Goal: Information Seeking & Learning: Learn about a topic

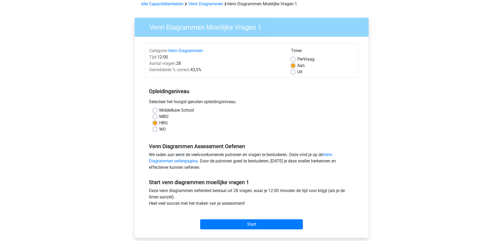
scroll to position [16, 0]
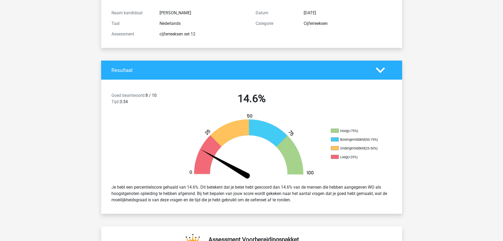
scroll to position [53, 0]
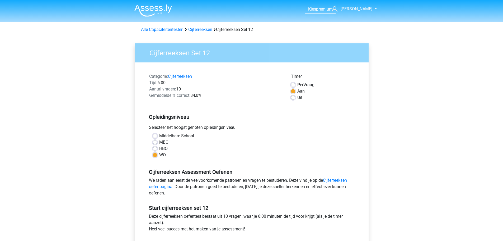
scroll to position [114, 0]
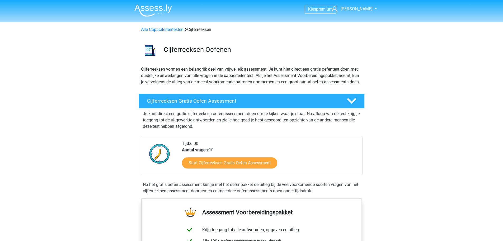
scroll to position [476, 0]
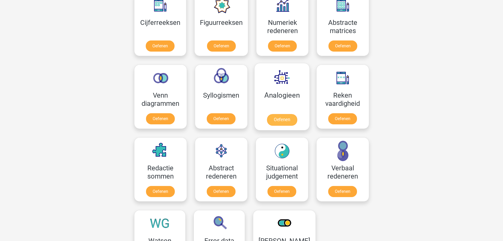
scroll to position [248, 0]
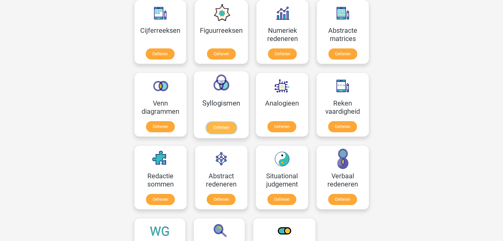
click at [211, 122] on link "Oefenen" at bounding box center [221, 128] width 30 height 12
click at [290, 122] on link "Oefenen" at bounding box center [282, 128] width 30 height 12
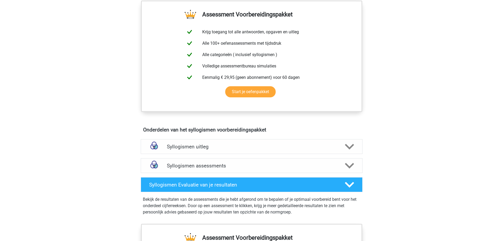
scroll to position [211, 0]
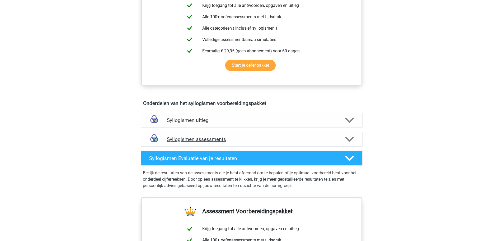
click at [213, 142] on div "Syllogismen assessments" at bounding box center [252, 139] width 222 height 15
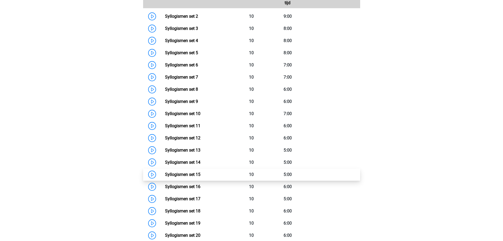
scroll to position [396, 0]
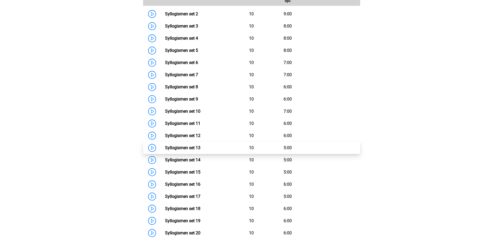
click at [165, 148] on link "Syllogismen set 13" at bounding box center [182, 147] width 35 height 5
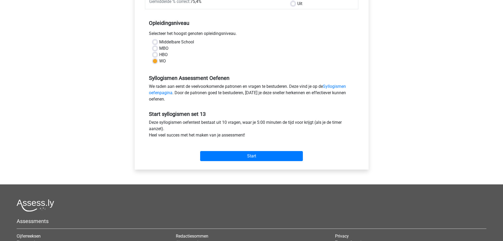
scroll to position [106, 0]
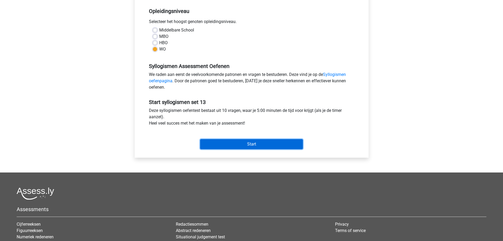
click at [229, 146] on input "Start" at bounding box center [251, 144] width 103 height 10
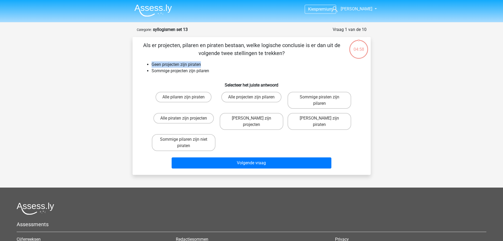
drag, startPoint x: 152, startPoint y: 63, endPoint x: 213, endPoint y: 67, distance: 61.4
click at [213, 67] on li "Geen projecten zijn piraten" at bounding box center [257, 64] width 211 height 6
drag, startPoint x: 168, startPoint y: 75, endPoint x: 206, endPoint y: 75, distance: 38.3
click at [206, 75] on div "Als er projecten, pilaren en piraten bestaan, welke logische conclusie is er da…" at bounding box center [252, 105] width 234 height 129
click at [163, 88] on div "Als er projecten, pilaren en piraten bestaan, welke logische conclusie is er da…" at bounding box center [252, 105] width 234 height 129
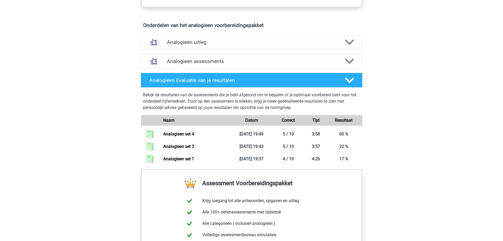
scroll to position [291, 0]
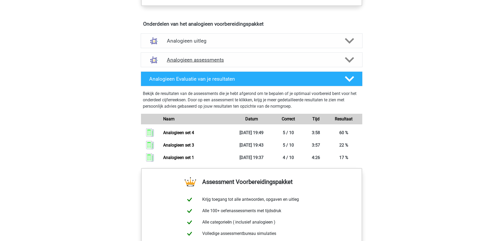
click at [327, 61] on h4 "Analogieen assessments" at bounding box center [252, 60] width 170 height 6
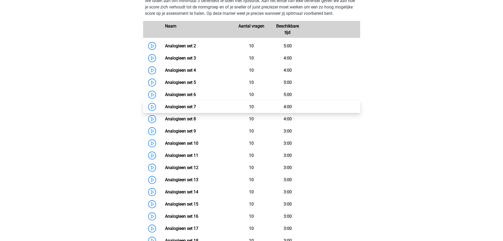
scroll to position [396, 0]
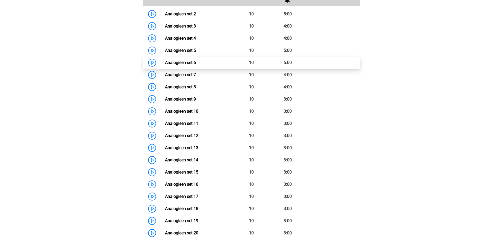
click at [165, 64] on link "Analogieen set 6" at bounding box center [180, 62] width 31 height 5
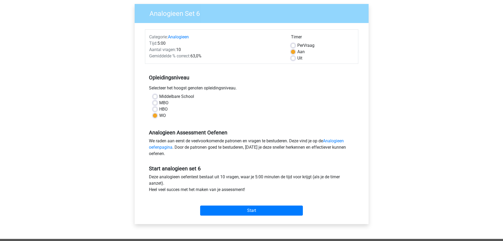
scroll to position [53, 0]
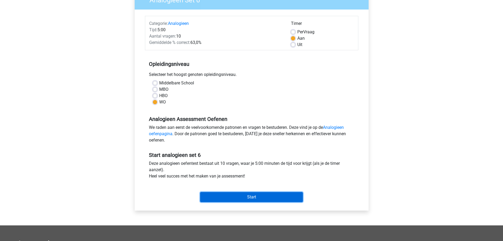
click at [240, 195] on input "Start" at bounding box center [251, 197] width 103 height 10
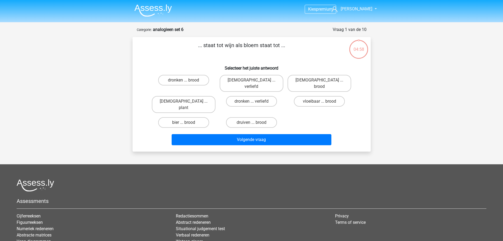
drag, startPoint x: 207, startPoint y: 45, endPoint x: 227, endPoint y: 45, distance: 20.9
click at [227, 45] on p "... staat tot wijn als bloem staat tot ..." at bounding box center [242, 49] width 202 height 16
drag, startPoint x: 240, startPoint y: 46, endPoint x: 286, endPoint y: 46, distance: 46.8
click at [286, 46] on p "... staat tot wijn als bloem staat tot ..." at bounding box center [242, 49] width 202 height 16
click at [235, 58] on div "... staat tot wijn als bloem staat tot ... Selecteer het juiste antwoord dronke…" at bounding box center [252, 94] width 234 height 106
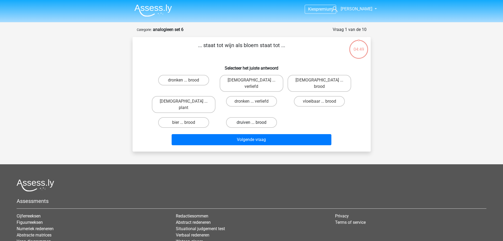
click at [245, 117] on label "druiven ... brood" at bounding box center [251, 122] width 51 height 11
click at [252, 122] on input "druiven ... brood" at bounding box center [253, 123] width 3 height 3
radio input "true"
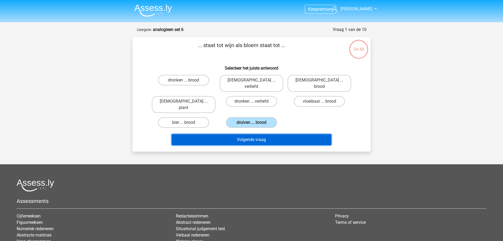
click at [247, 134] on button "Volgende vraag" at bounding box center [252, 139] width 160 height 11
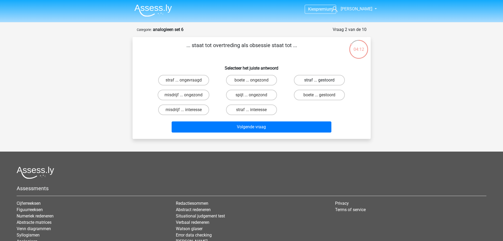
click at [304, 78] on label "straf ... gestoord" at bounding box center [319, 80] width 51 height 11
click at [320, 80] on input "straf ... gestoord" at bounding box center [321, 81] width 3 height 3
radio input "true"
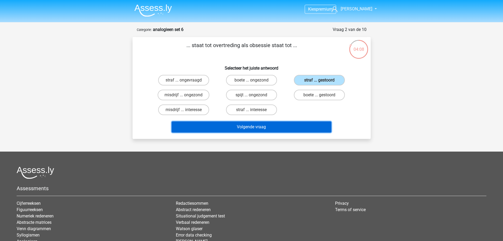
click at [286, 127] on button "Volgende vraag" at bounding box center [252, 126] width 160 height 11
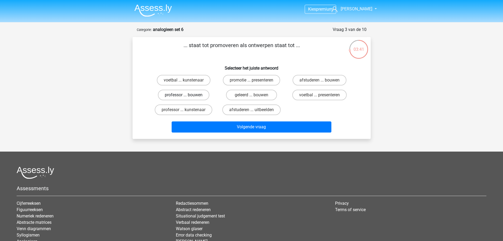
click at [188, 94] on label "professor ... bouwen" at bounding box center [184, 95] width 52 height 11
click at [187, 95] on input "professor ... bouwen" at bounding box center [185, 96] width 3 height 3
radio input "true"
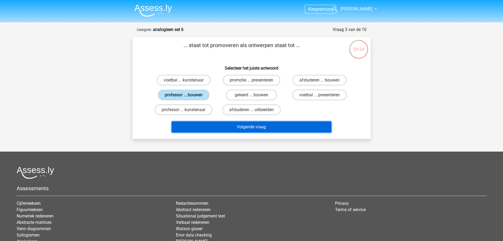
click at [245, 127] on button "Volgende vraag" at bounding box center [252, 126] width 160 height 11
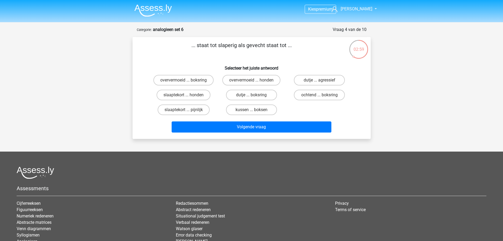
drag, startPoint x: 338, startPoint y: 28, endPoint x: 350, endPoint y: 31, distance: 11.7
click at [350, 31] on div "Vraag 4 van de 10" at bounding box center [350, 29] width 34 height 6
click at [330, 42] on p "... staat tot slaperig als gevecht staat tot ..." at bounding box center [242, 49] width 202 height 16
click at [327, 81] on label "dutje ... agressief" at bounding box center [319, 80] width 51 height 11
click at [323, 81] on input "dutje ... agressief" at bounding box center [321, 81] width 3 height 3
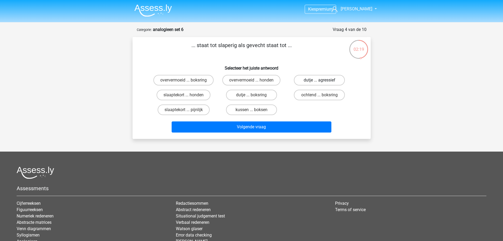
radio input "true"
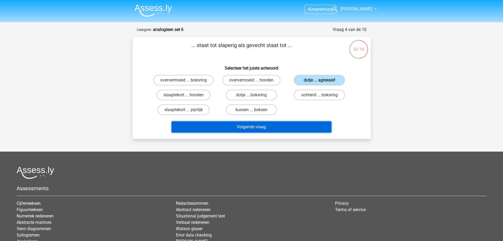
click at [273, 127] on button "Volgende vraag" at bounding box center [252, 126] width 160 height 11
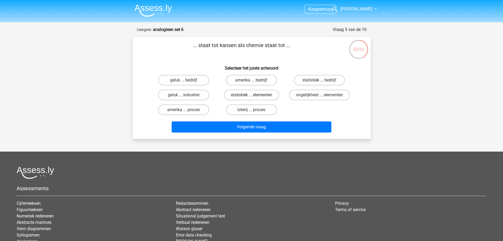
click at [262, 95] on label "statistiek ... elementen" at bounding box center [251, 95] width 55 height 11
click at [255, 95] on input "statistiek ... elementen" at bounding box center [253, 96] width 3 height 3
radio input "true"
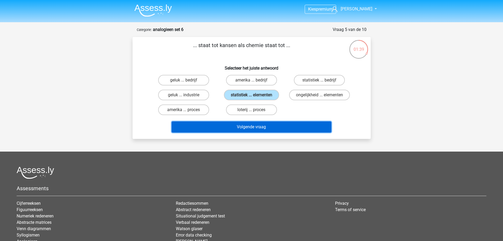
click at [258, 125] on button "Volgende vraag" at bounding box center [252, 126] width 160 height 11
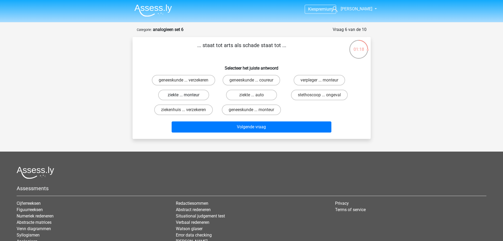
click at [191, 98] on label "ziekte ... monteur" at bounding box center [183, 95] width 51 height 11
click at [187, 98] on input "ziekte ... monteur" at bounding box center [185, 96] width 3 height 3
radio input "true"
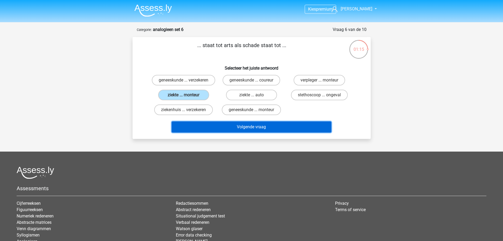
click at [230, 132] on button "Volgende vraag" at bounding box center [252, 126] width 160 height 11
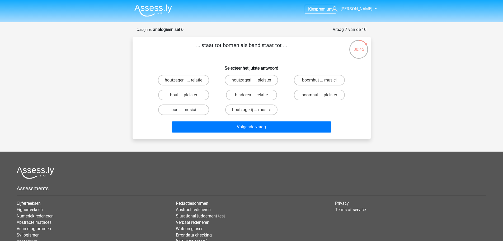
click at [194, 109] on label "bos ... musici" at bounding box center [183, 109] width 51 height 11
click at [187, 110] on input "bos ... musici" at bounding box center [185, 111] width 3 height 3
radio input "true"
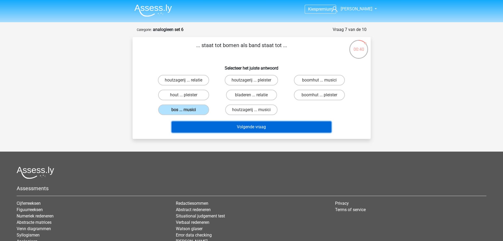
click at [241, 127] on button "Volgende vraag" at bounding box center [252, 126] width 160 height 11
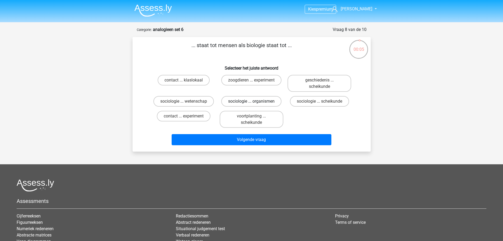
click at [262, 101] on label "sociologie ... organismen" at bounding box center [251, 101] width 60 height 11
click at [255, 101] on input "sociologie ... organismen" at bounding box center [253, 102] width 3 height 3
radio input "true"
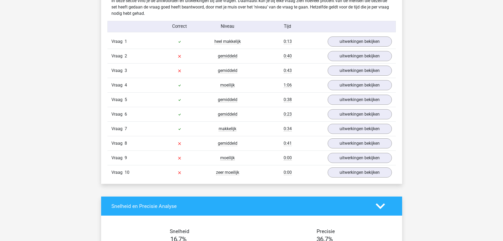
scroll to position [423, 0]
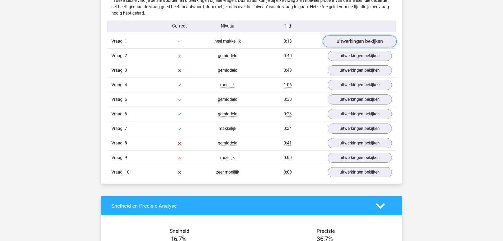
click at [337, 41] on link "uitwerkingen bekijken" at bounding box center [360, 42] width 74 height 12
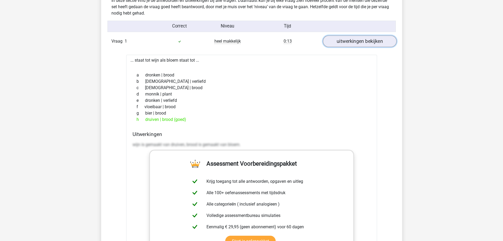
click at [337, 41] on link "uitwerkingen bekijken" at bounding box center [360, 42] width 74 height 12
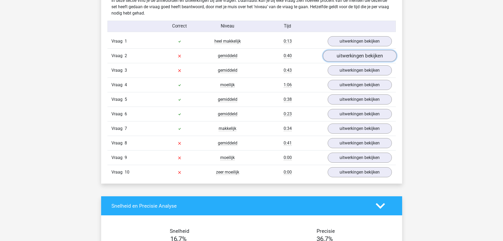
click at [337, 55] on link "uitwerkingen bekijken" at bounding box center [360, 56] width 74 height 12
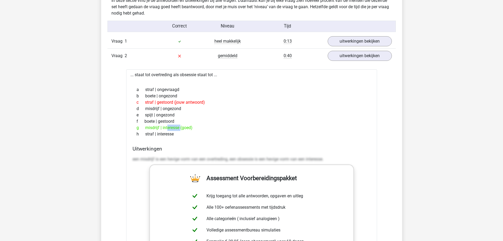
drag, startPoint x: 148, startPoint y: 128, endPoint x: 167, endPoint y: 128, distance: 19.5
click at [172, 128] on div "g misdrijf | interesse (goed)" at bounding box center [252, 127] width 238 height 6
click at [163, 127] on div "g misdrijf | interesse (goed)" at bounding box center [252, 127] width 238 height 6
drag, startPoint x: 165, startPoint y: 127, endPoint x: 180, endPoint y: 126, distance: 14.5
click at [180, 126] on div "g misdrijf | interesse (goed)" at bounding box center [252, 127] width 238 height 6
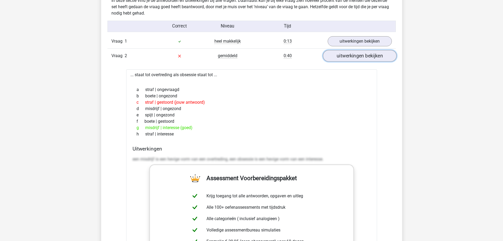
click at [341, 55] on link "uitwerkingen bekijken" at bounding box center [360, 56] width 74 height 12
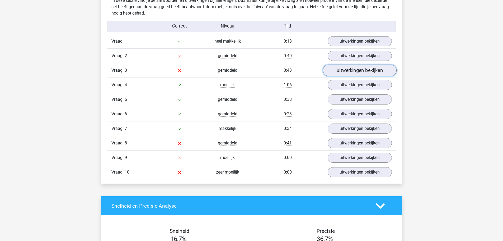
click at [341, 73] on link "uitwerkingen bekijken" at bounding box center [360, 71] width 74 height 12
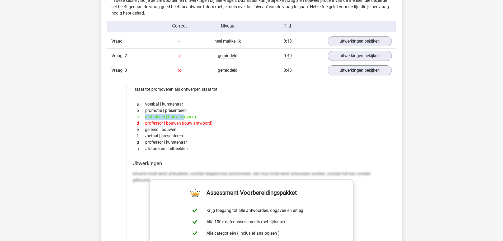
drag, startPoint x: 142, startPoint y: 116, endPoint x: 165, endPoint y: 117, distance: 23.5
click at [165, 117] on div "c afstuderen | bouwen (goed)" at bounding box center [252, 117] width 238 height 6
drag, startPoint x: 170, startPoint y: 116, endPoint x: 187, endPoint y: 116, distance: 16.9
click at [187, 116] on div "c afstuderen | bouwen (goed)" at bounding box center [252, 117] width 238 height 6
drag, startPoint x: 145, startPoint y: 124, endPoint x: 161, endPoint y: 124, distance: 16.9
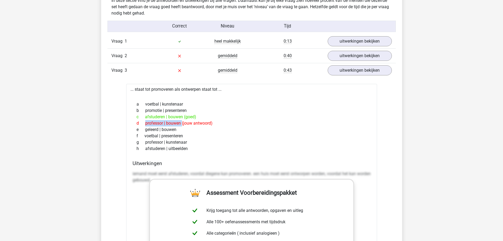
click at [161, 124] on div "d professor | bouwen (jouw antwoord)" at bounding box center [252, 123] width 238 height 6
drag, startPoint x: 167, startPoint y: 122, endPoint x: 188, endPoint y: 122, distance: 21.4
click at [188, 122] on div "d professor | bouwen (jouw antwoord)" at bounding box center [252, 123] width 238 height 6
click at [191, 89] on div "... staat tot promoveren als ontwerpen staat tot ... a voetbal | kunstenaar b p…" at bounding box center [251, 217] width 251 height 267
click at [348, 67] on link "uitwerkingen bekijken" at bounding box center [360, 71] width 74 height 12
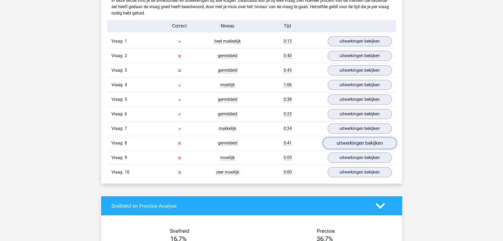
click at [350, 143] on link "uitwerkingen bekijken" at bounding box center [360, 143] width 74 height 12
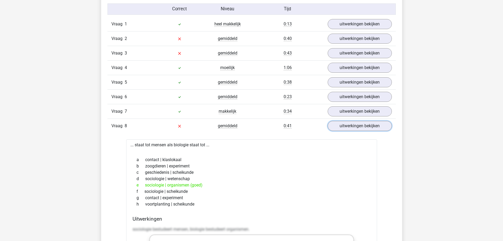
scroll to position [449, 0]
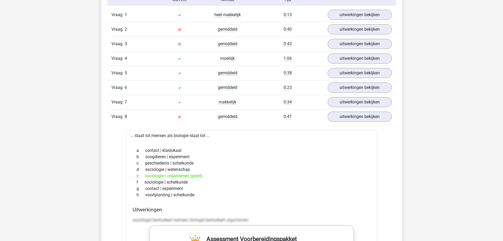
drag, startPoint x: 143, startPoint y: 177, endPoint x: 233, endPoint y: 168, distance: 90.0
click at [222, 173] on div "e sociologie | organismen (goed)" at bounding box center [252, 176] width 238 height 6
click at [347, 117] on link "uitwerkingen bekijken" at bounding box center [360, 117] width 74 height 12
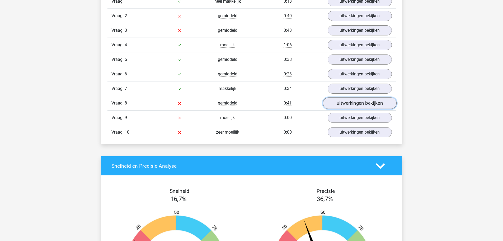
scroll to position [476, 0]
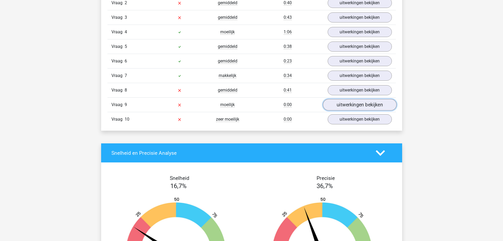
click at [346, 106] on link "uitwerkingen bekijken" at bounding box center [360, 105] width 74 height 12
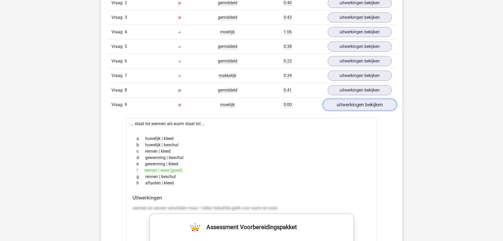
click at [352, 104] on link "uitwerkingen bekijken" at bounding box center [360, 105] width 74 height 12
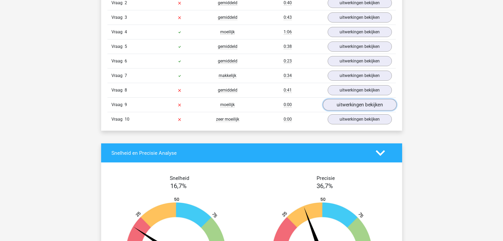
scroll to position [502, 0]
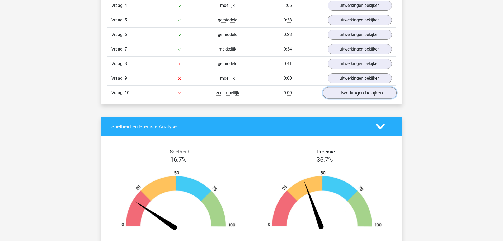
click at [347, 94] on link "uitwerkingen bekijken" at bounding box center [360, 93] width 74 height 12
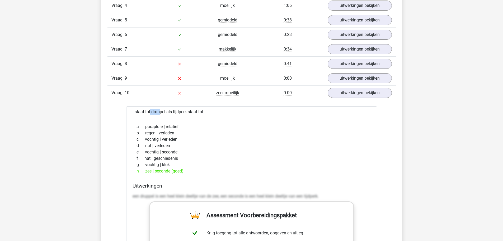
drag, startPoint x: 136, startPoint y: 111, endPoint x: 152, endPoint y: 110, distance: 16.2
click at [147, 111] on div "... staat tot druppel als tijdperk staat tot ... a parapluie | relatief b regen…" at bounding box center [251, 239] width 251 height 267
drag, startPoint x: 178, startPoint y: 111, endPoint x: 195, endPoint y: 111, distance: 16.4
click at [192, 113] on div "... staat tot druppel als tijdperk staat tot ... a parapluie | relatief b regen…" at bounding box center [251, 239] width 251 height 267
click at [206, 110] on div "... staat tot druppel als tijdperk staat tot ... a parapluie | relatief b regen…" at bounding box center [251, 239] width 251 height 267
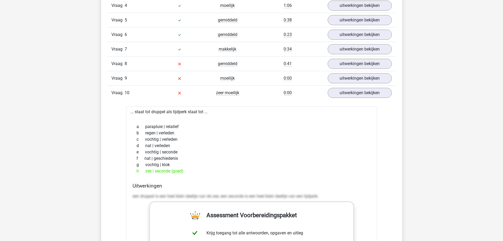
drag, startPoint x: 206, startPoint y: 110, endPoint x: 218, endPoint y: 110, distance: 12.4
click at [218, 110] on div "... staat tot druppel als tijdperk staat tot ... a parapluie | relatief b regen…" at bounding box center [251, 239] width 251 height 267
drag, startPoint x: 171, startPoint y: 113, endPoint x: 180, endPoint y: 113, distance: 9.2
click at [180, 113] on div "... staat tot druppel als tijdperk staat tot ... a parapluie | relatief b regen…" at bounding box center [251, 239] width 251 height 267
drag, startPoint x: 160, startPoint y: 172, endPoint x: 174, endPoint y: 172, distance: 14.3
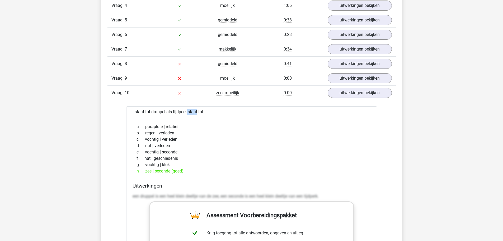
click at [174, 172] on div "h zee | seconde (goed)" at bounding box center [252, 171] width 238 height 6
drag, startPoint x: 145, startPoint y: 170, endPoint x: 151, endPoint y: 168, distance: 7.1
click at [151, 169] on div "h zee | seconde (goed)" at bounding box center [252, 171] width 238 height 6
click at [359, 96] on link "uitwerkingen bekijken" at bounding box center [360, 93] width 74 height 12
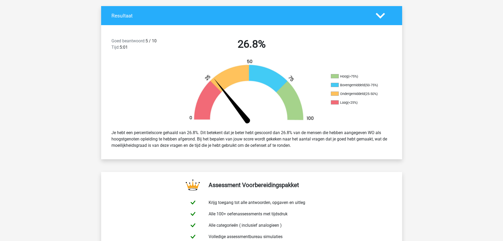
scroll to position [106, 0]
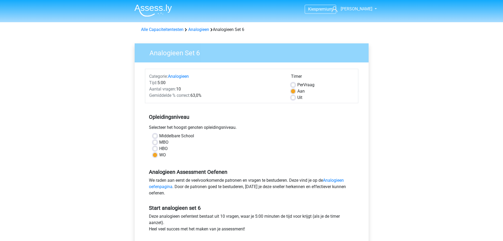
scroll to position [53, 0]
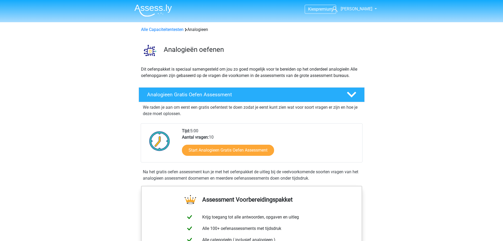
scroll to position [396, 0]
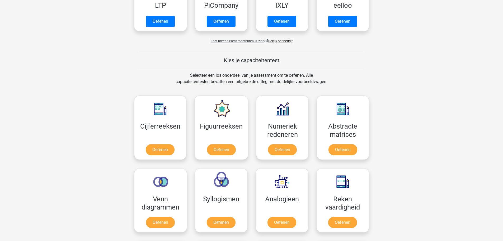
scroll to position [142, 0]
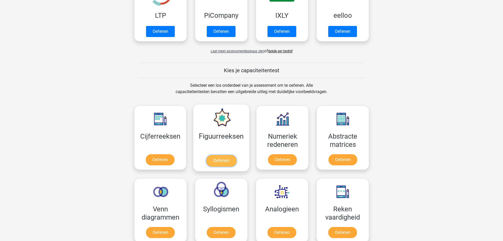
click at [225, 155] on link "Oefenen" at bounding box center [221, 161] width 30 height 12
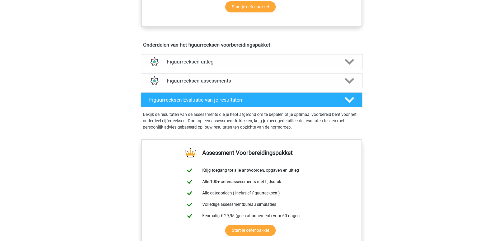
scroll to position [291, 0]
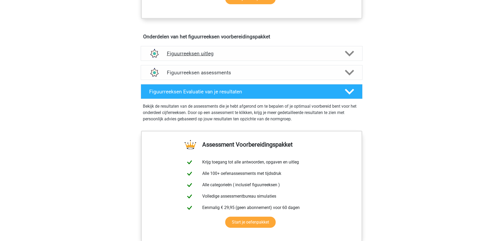
click at [230, 55] on h4 "Figuurreeksen uitleg" at bounding box center [252, 53] width 170 height 6
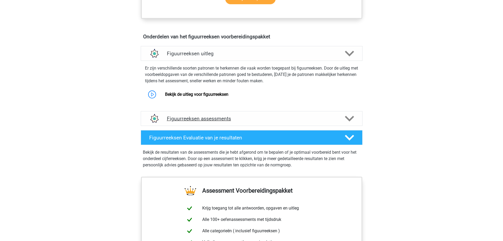
click at [199, 120] on h4 "Figuurreeksen assessments" at bounding box center [252, 118] width 170 height 6
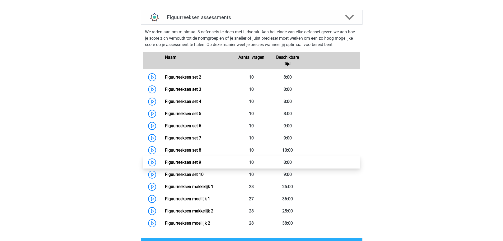
scroll to position [396, 0]
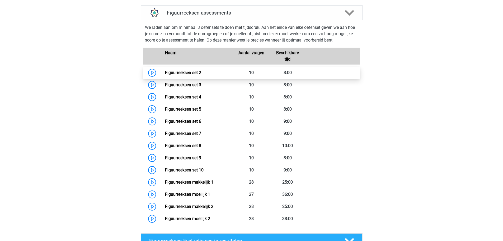
click at [165, 73] on link "Figuurreeksen set 2" at bounding box center [183, 72] width 36 height 5
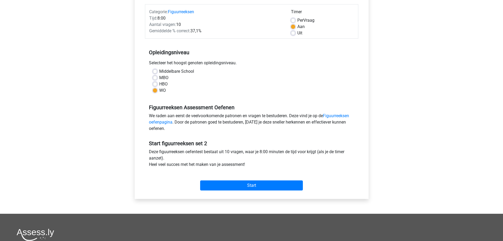
scroll to position [79, 0]
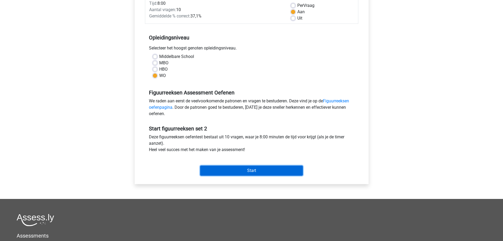
click at [229, 170] on input "Start" at bounding box center [251, 170] width 103 height 10
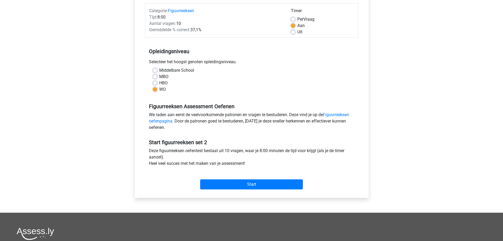
scroll to position [53, 0]
